Goal: Task Accomplishment & Management: Manage account settings

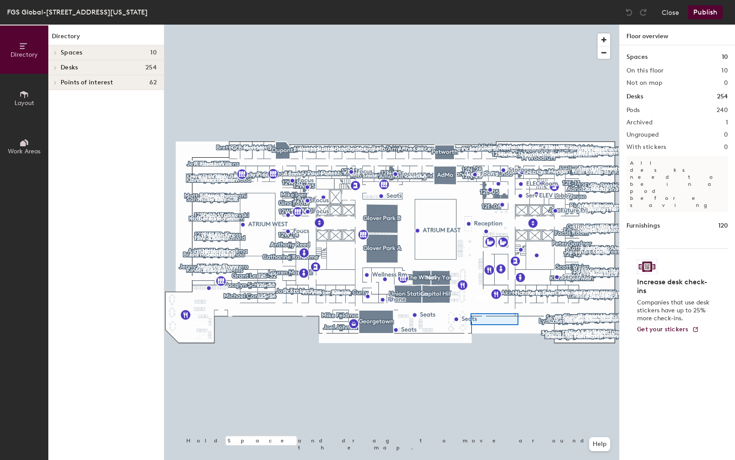
click at [471, 25] on div at bounding box center [391, 25] width 455 height 0
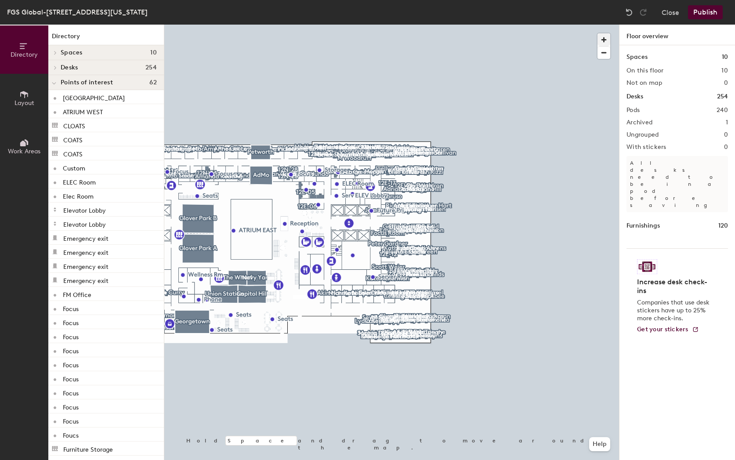
click at [606, 36] on span "button" at bounding box center [604, 39] width 13 height 13
click at [607, 36] on span "button" at bounding box center [604, 39] width 13 height 13
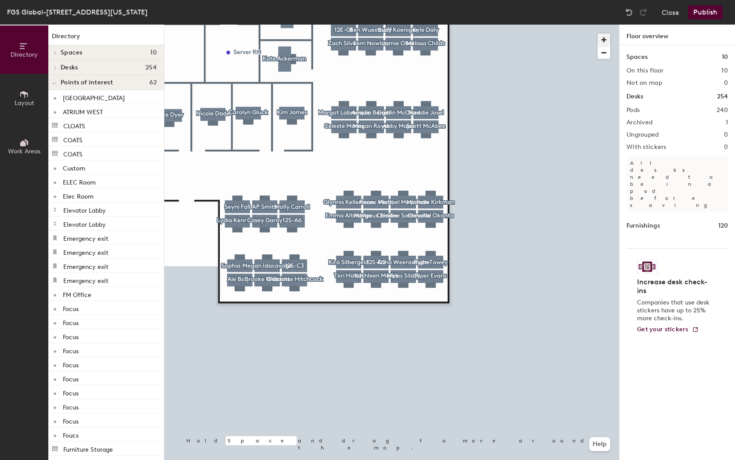
click at [603, 39] on span "button" at bounding box center [604, 39] width 13 height 13
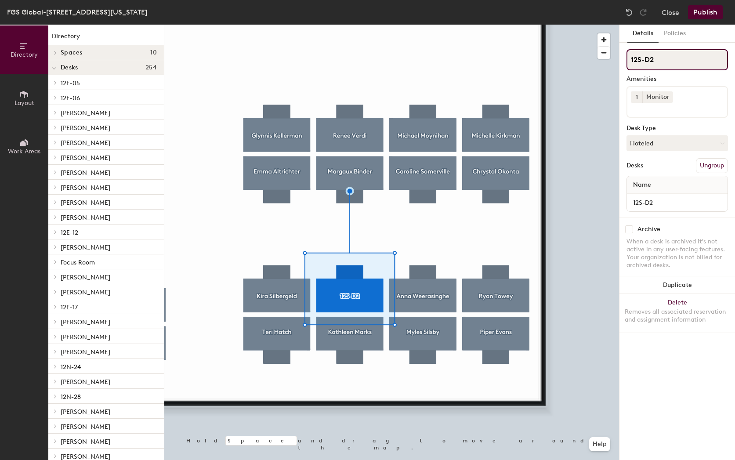
drag, startPoint x: 671, startPoint y: 65, endPoint x: 627, endPoint y: 55, distance: 44.5
click at [631, 56] on input "12S-D2" at bounding box center [678, 59] width 102 height 21
paste input "Candy Boakyewaa"
type input "Candy Boakyewaa"
click at [722, 142] on icon at bounding box center [722, 144] width 4 height 4
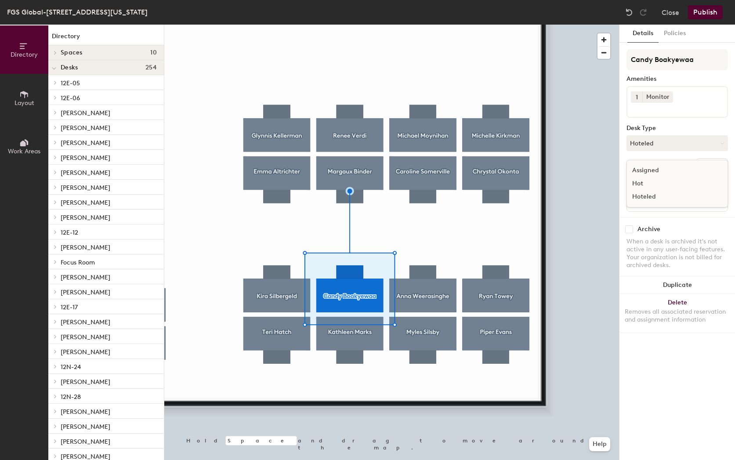
click at [658, 169] on div "Assigned" at bounding box center [671, 170] width 88 height 13
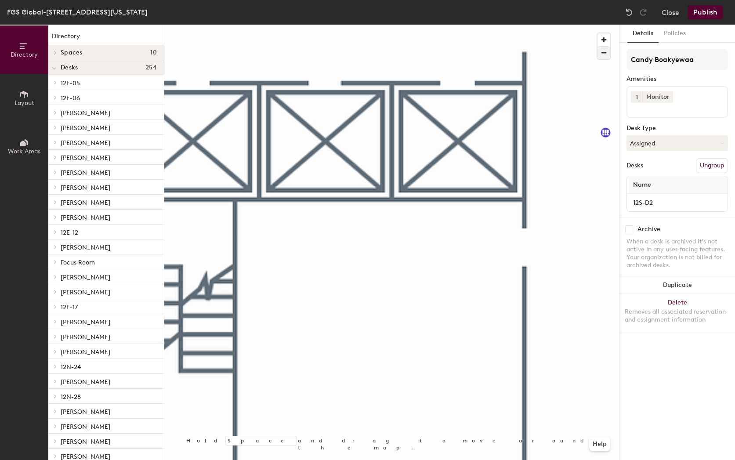
click at [605, 57] on span "button" at bounding box center [604, 53] width 13 height 12
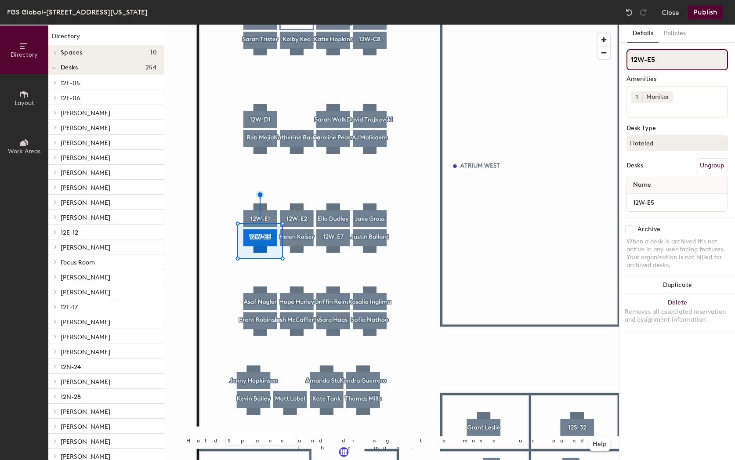
click at [616, 55] on div "Directory Layout Work Areas Directory Spaces 10 AdMo [GEOGRAPHIC_DATA] [GEOGRAP…" at bounding box center [367, 243] width 735 height 436
type input "j"
type input "[PERSON_NAME]"
click at [717, 145] on button "Hoteled" at bounding box center [678, 143] width 102 height 16
click at [661, 169] on div "Assigned" at bounding box center [671, 170] width 88 height 13
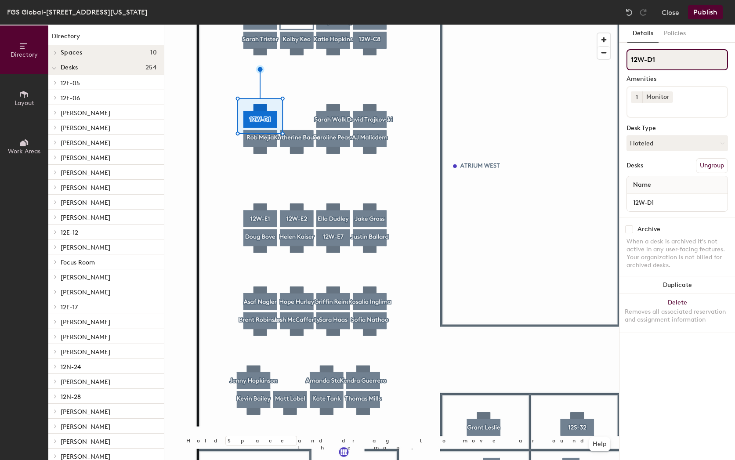
drag, startPoint x: 670, startPoint y: 62, endPoint x: 622, endPoint y: 59, distance: 48.4
click at [622, 59] on div "Details Policies 12W-D1 Amenities 1 Monitor Desk Type Hoteled Desks Ungroup Nam…" at bounding box center [678, 243] width 116 height 436
paste input "[PERSON_NAME]"
type input "[PERSON_NAME]"
click at [725, 143] on button "Hoteled" at bounding box center [678, 143] width 102 height 16
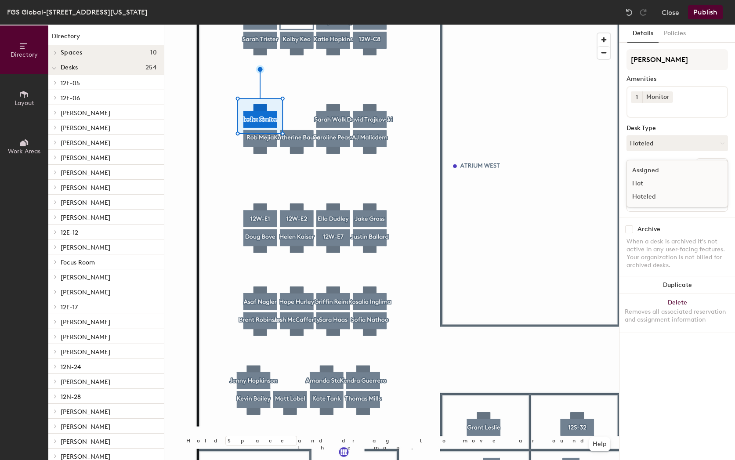
click at [662, 171] on div "Assigned" at bounding box center [671, 170] width 88 height 13
click at [714, 13] on button "Publish" at bounding box center [705, 12] width 35 height 14
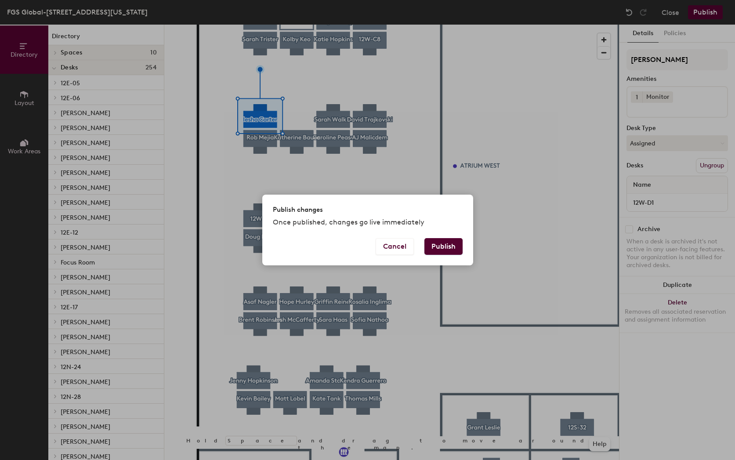
click at [447, 244] on button "Publish" at bounding box center [444, 246] width 38 height 17
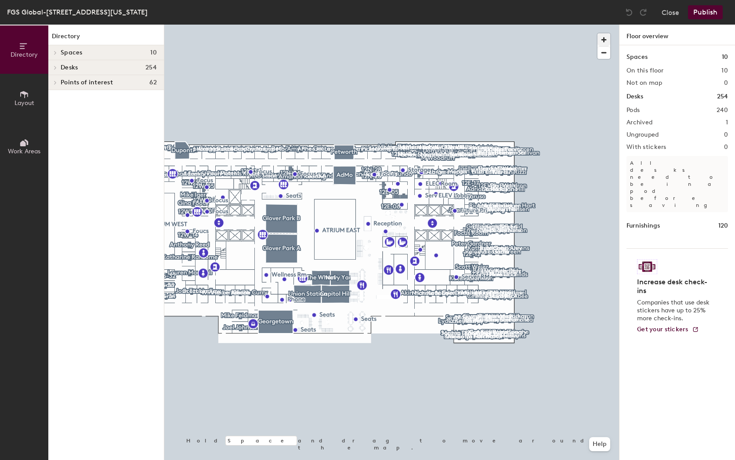
click at [606, 37] on span "button" at bounding box center [604, 39] width 13 height 13
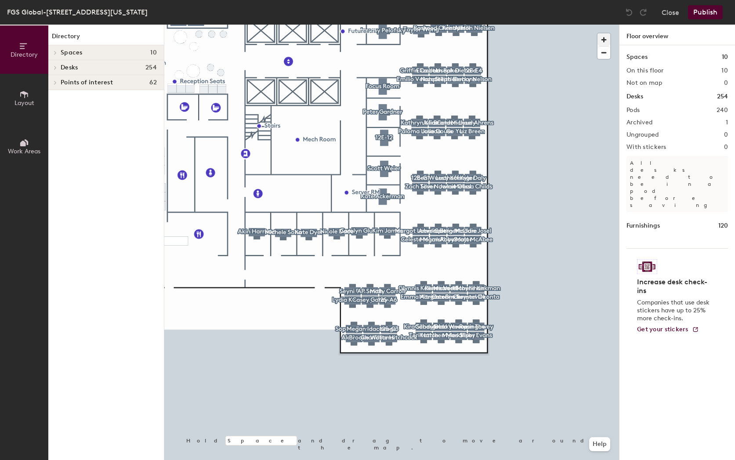
click at [606, 40] on span "button" at bounding box center [604, 39] width 13 height 13
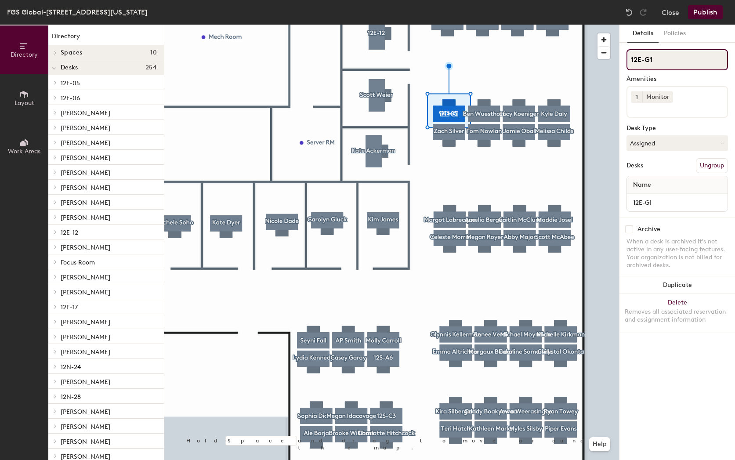
drag, startPoint x: 627, startPoint y: 55, endPoint x: 620, endPoint y: 55, distance: 7.5
click at [620, 55] on div "Details Policies 12E-G1 Amenities 1 Monitor Desk Type Assigned Desks Ungroup Na…" at bounding box center [678, 243] width 116 height 436
paste input "Alison Kostas"
type input "Alison Kostas"
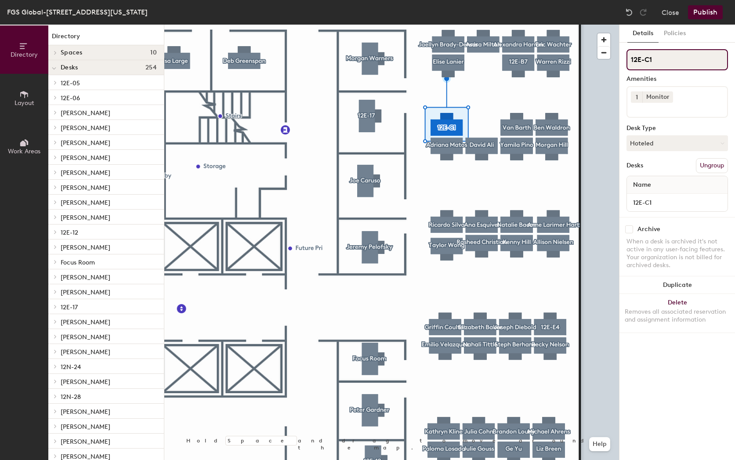
drag, startPoint x: 669, startPoint y: 57, endPoint x: 629, endPoint y: 57, distance: 40.0
click at [629, 57] on input "12E-C1" at bounding box center [678, 59] width 102 height 21
paste input "Luka Okuzu"
type input "Luka Okuzu"
click at [692, 139] on button "Hoteled" at bounding box center [678, 143] width 102 height 16
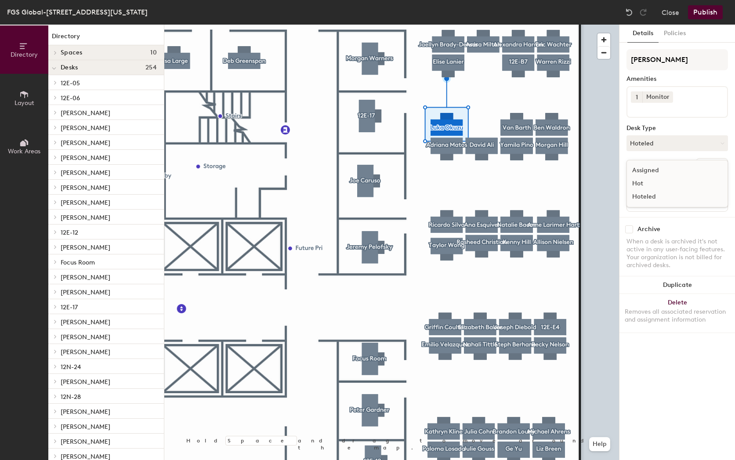
click at [641, 169] on div "Assigned" at bounding box center [671, 170] width 88 height 13
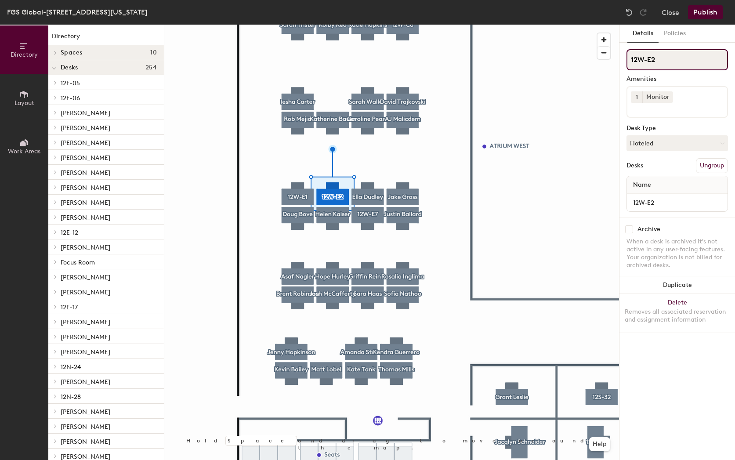
drag, startPoint x: 676, startPoint y: 58, endPoint x: 614, endPoint y: 57, distance: 61.5
click at [614, 57] on div "Directory Layout Work Areas Directory Spaces 10 AdMo [GEOGRAPHIC_DATA] [GEOGRAP…" at bounding box center [367, 243] width 735 height 436
paste input "Sydney Zolotorofe"
type input "Sydney Zolotorofe"
click at [666, 138] on button "Hoteled" at bounding box center [678, 143] width 102 height 16
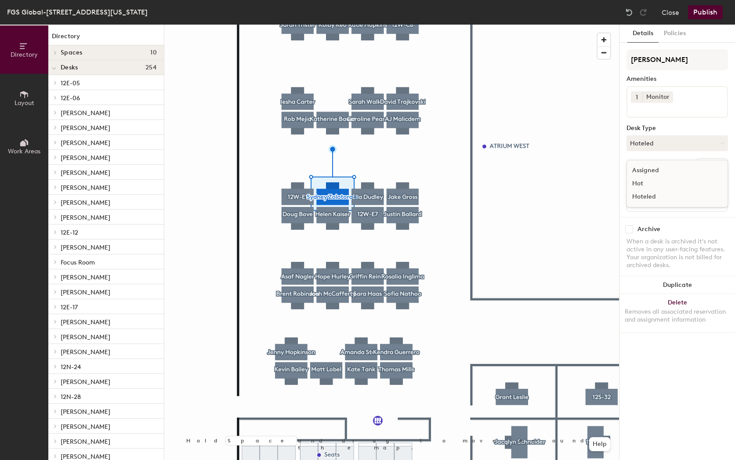
click at [646, 167] on div "Assigned" at bounding box center [671, 170] width 88 height 13
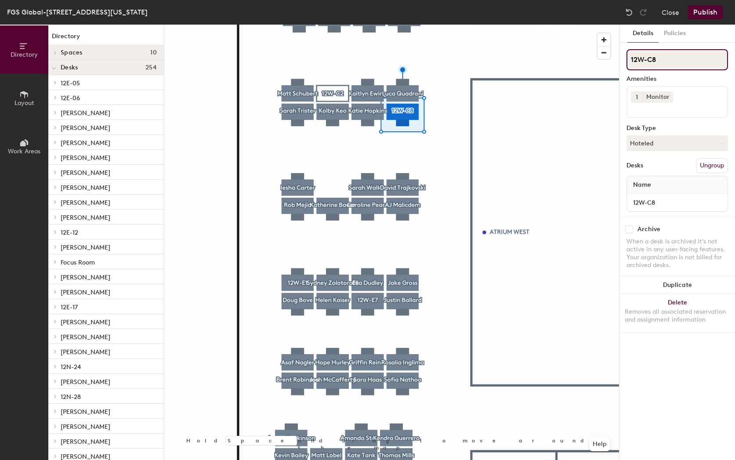
drag, startPoint x: 656, startPoint y: 64, endPoint x: 629, endPoint y: 57, distance: 27.6
click at [630, 57] on input "12W-C8" at bounding box center [678, 59] width 102 height 21
paste input "Trinisa Fung"
type input "Trinisa Fung"
click at [705, 146] on button "Hoteled" at bounding box center [678, 143] width 102 height 16
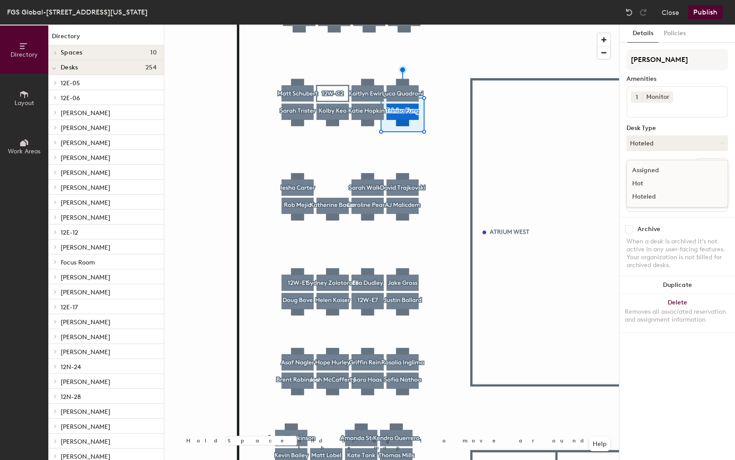
click at [657, 170] on div "Assigned" at bounding box center [671, 170] width 88 height 13
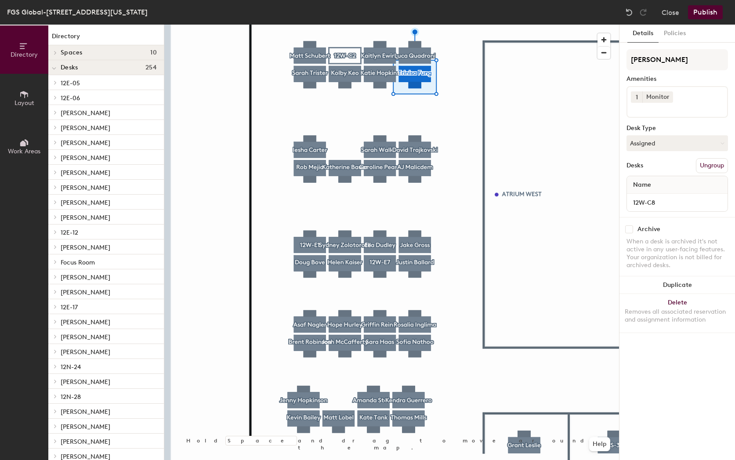
click at [384, 25] on div at bounding box center [391, 25] width 455 height 0
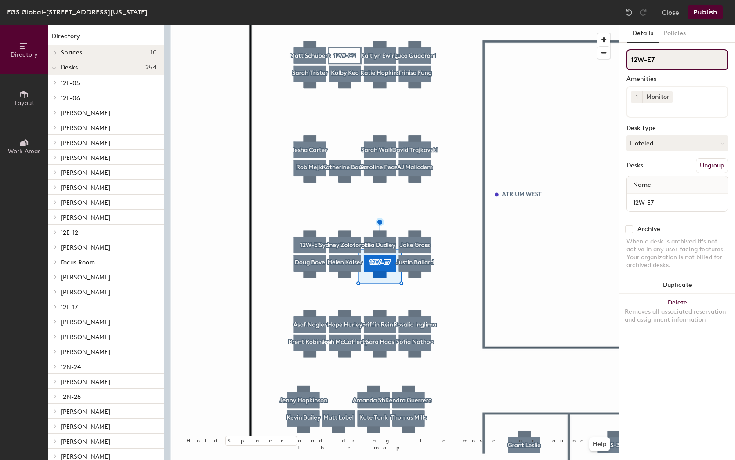
drag, startPoint x: 663, startPoint y: 64, endPoint x: 627, endPoint y: 58, distance: 36.1
click at [627, 58] on input "12W-E7" at bounding box center [678, 59] width 102 height 21
paste input "Amira Daniel"
type input "Amira Daniel"
click at [690, 143] on button "Hoteled" at bounding box center [678, 143] width 102 height 16
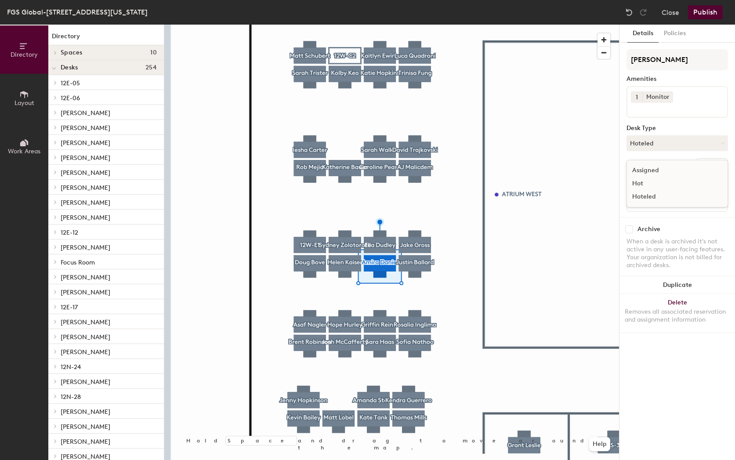
click at [657, 166] on div "Assigned" at bounding box center [671, 170] width 88 height 13
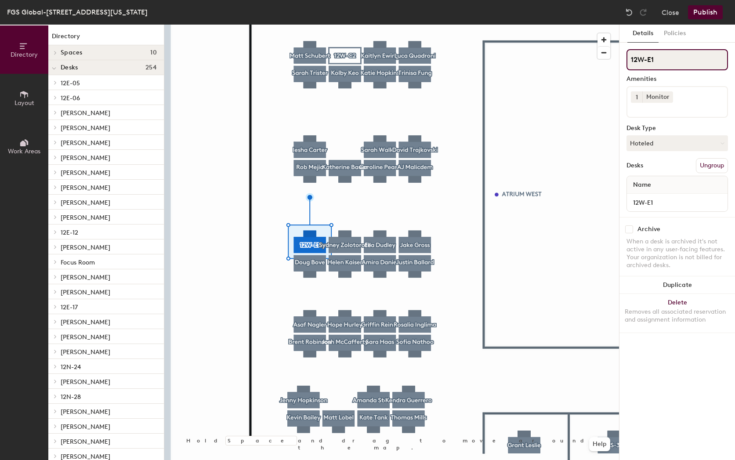
drag, startPoint x: 669, startPoint y: 60, endPoint x: 623, endPoint y: 56, distance: 46.3
click at [623, 56] on div "Details Policies 12W-E1 Amenities 1 Monitor Desk Type Hoteled Desks Ungroup Nam…" at bounding box center [678, 243] width 116 height 436
paste input "Charlotte Baer"
type input "Charlotte Baer"
click at [676, 146] on button "Hoteled" at bounding box center [678, 143] width 102 height 16
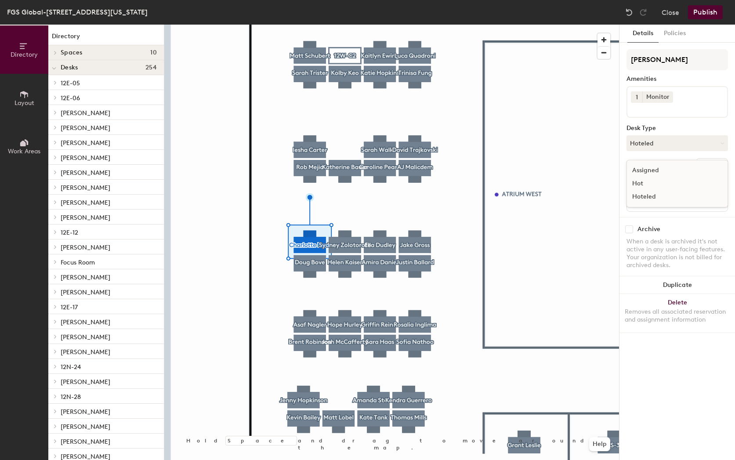
click at [653, 164] on div "Assigned" at bounding box center [671, 170] width 88 height 13
click at [712, 9] on button "Publish" at bounding box center [705, 12] width 35 height 14
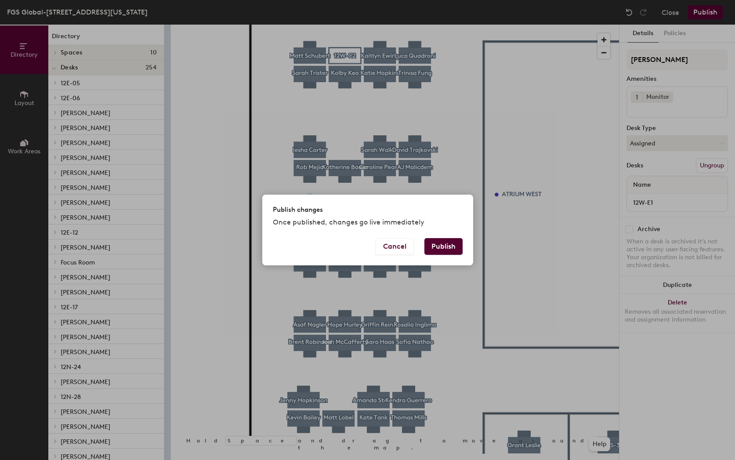
click at [460, 247] on button "Publish" at bounding box center [444, 246] width 38 height 17
